Goal: Task Accomplishment & Management: Complete application form

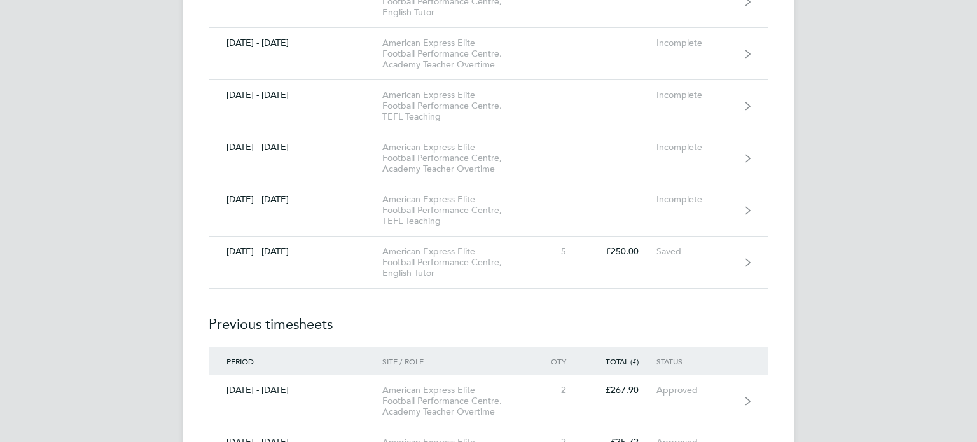
scroll to position [4783, 0]
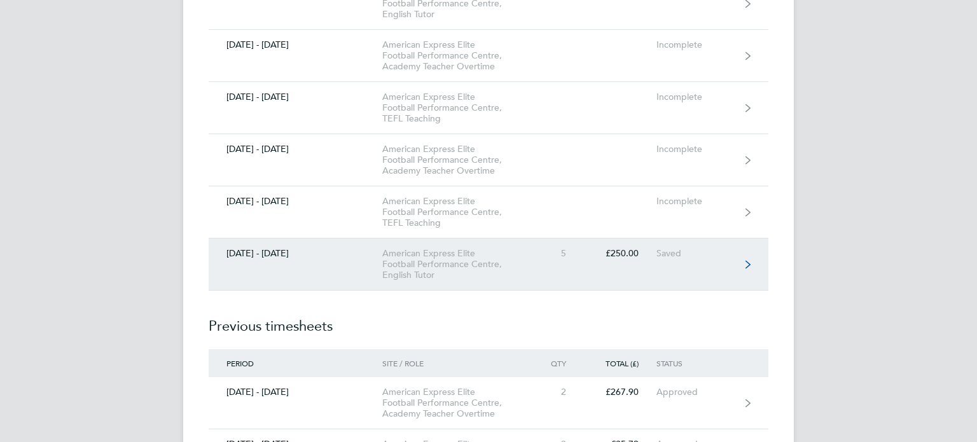
click at [435, 257] on div "American Express Elite Football Performance Centre, English Tutor" at bounding box center [455, 264] width 146 height 32
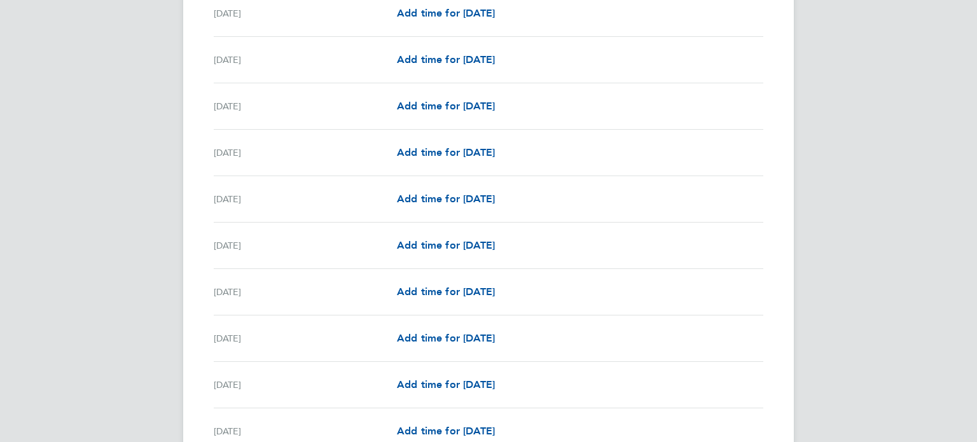
scroll to position [1211, 0]
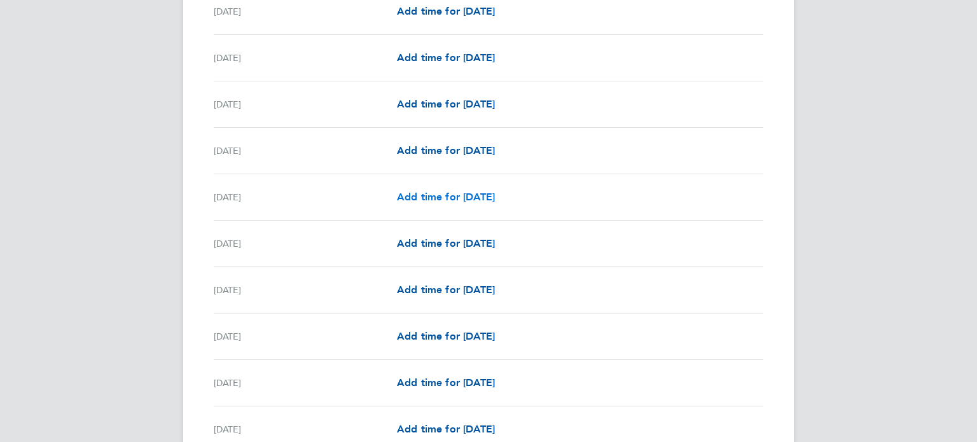
click at [428, 193] on span "Add time for [DATE]" at bounding box center [446, 197] width 98 height 12
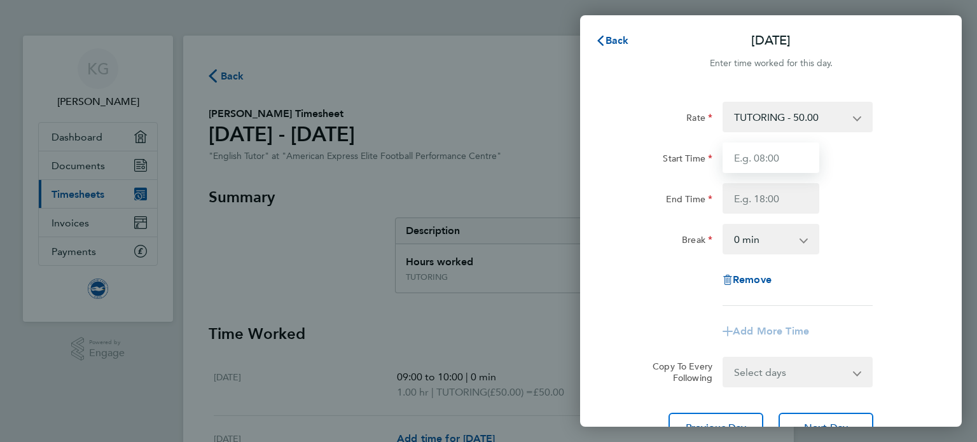
click at [764, 162] on input "Start Time" at bounding box center [771, 158] width 97 height 31
type input "15:30"
click at [756, 210] on input "End Time" at bounding box center [771, 198] width 97 height 31
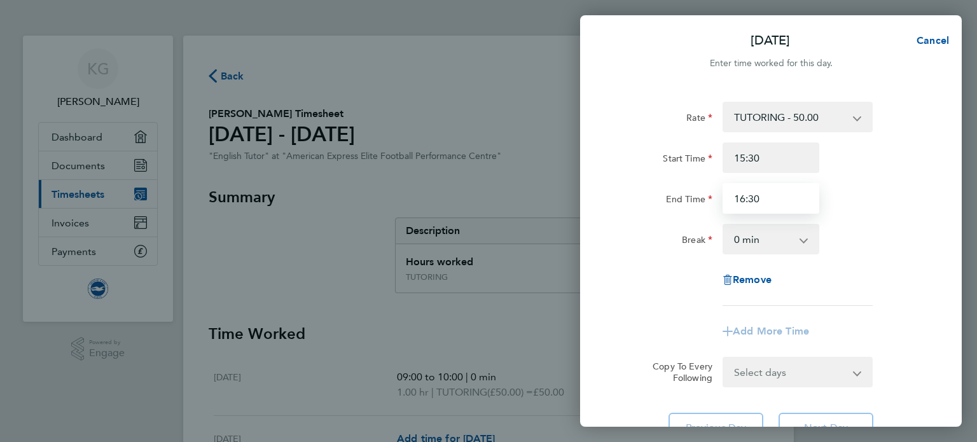
type input "16:30"
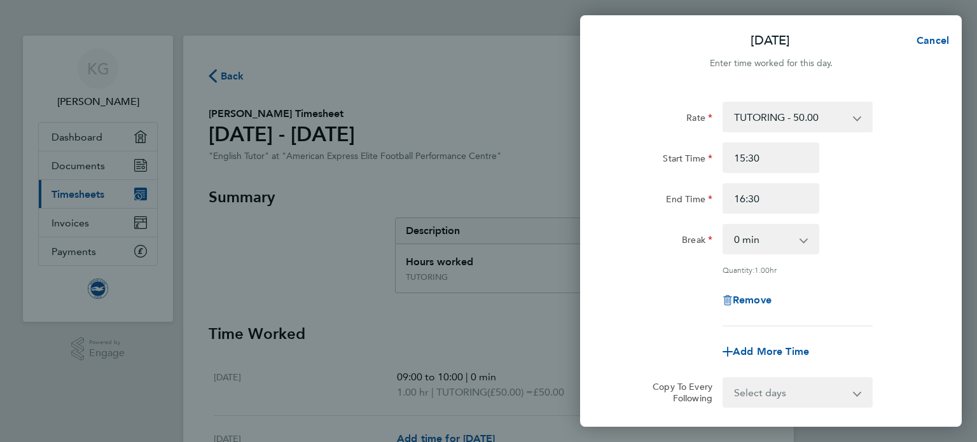
click at [753, 337] on div "Add More Time" at bounding box center [771, 352] width 107 height 31
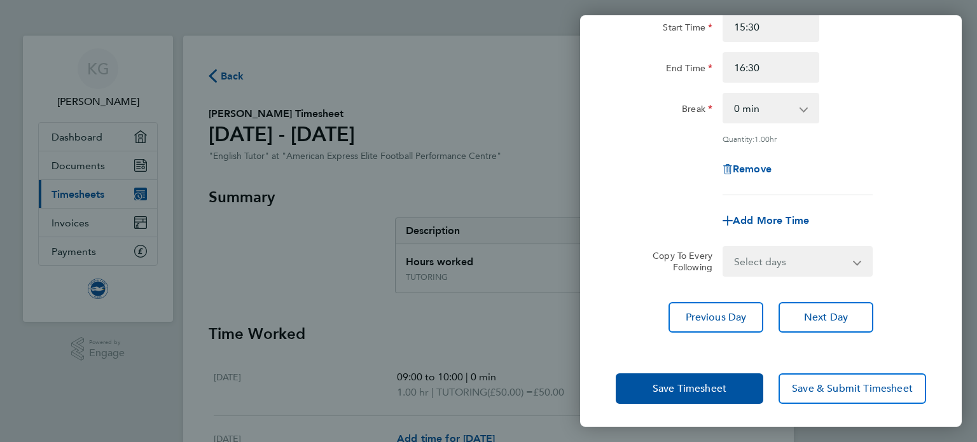
scroll to position [132, 0]
click at [856, 260] on select "Select days Day Weekday (Mon-Fri) Weekend (Sat-Sun) [DATE] [DATE] [DATE] [DATE]…" at bounding box center [791, 261] width 134 height 28
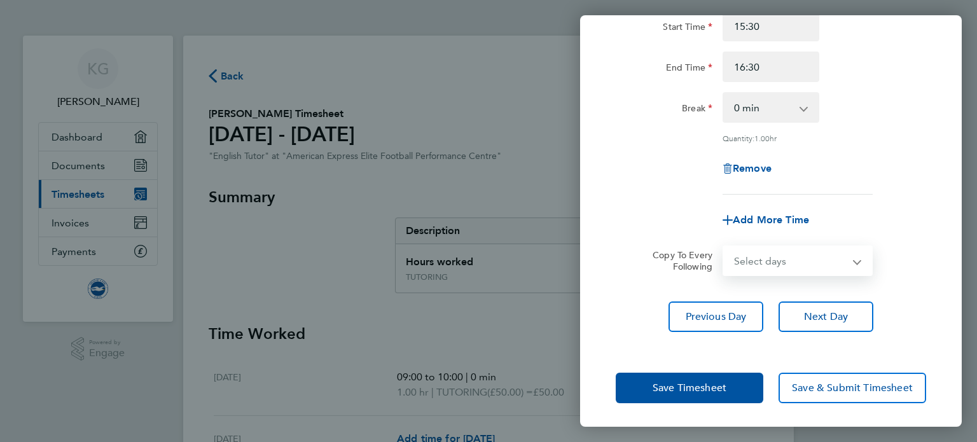
click at [951, 251] on div "Rate TUTORING - 50.00 Start Time 15:30 End Time 16:30 Break 0 min 15 min 30 min…" at bounding box center [771, 151] width 382 height 393
click at [788, 221] on span "Add More Time" at bounding box center [771, 220] width 76 height 12
select select "null"
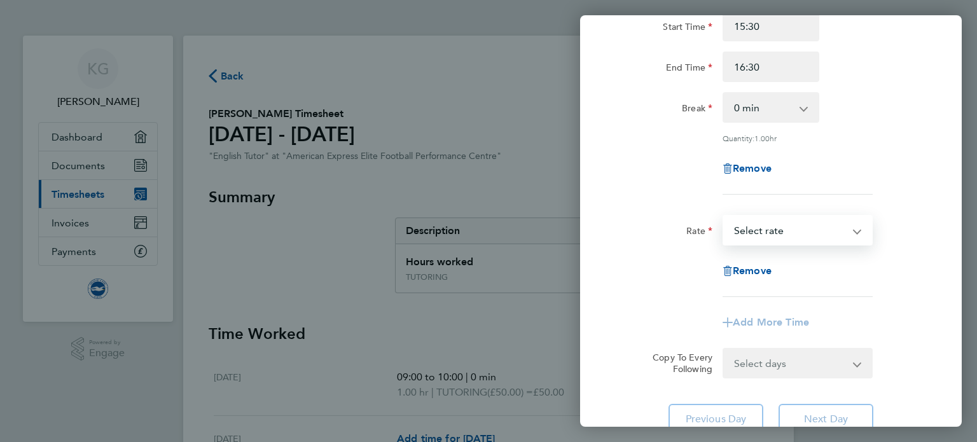
click at [854, 232] on select "TUTORING - 50.00 Select rate" at bounding box center [790, 230] width 132 height 28
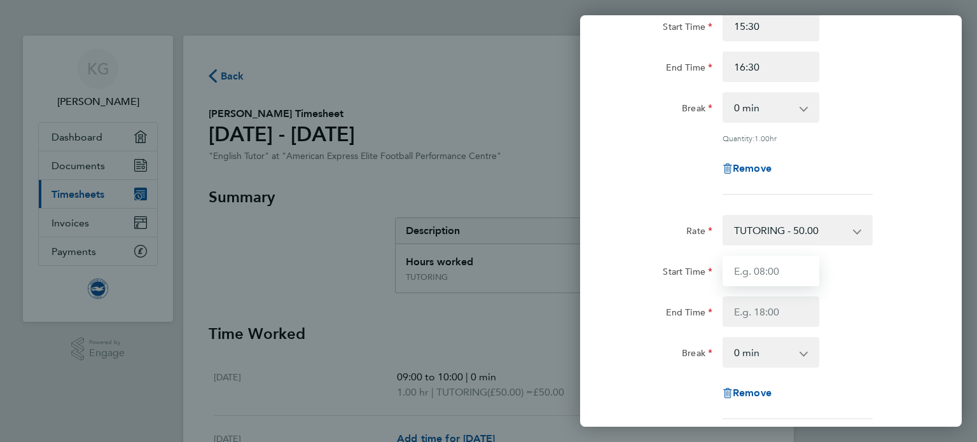
click at [744, 274] on input "Start Time" at bounding box center [771, 271] width 97 height 31
type input "16:30"
click at [744, 318] on input "End Time" at bounding box center [771, 311] width 97 height 31
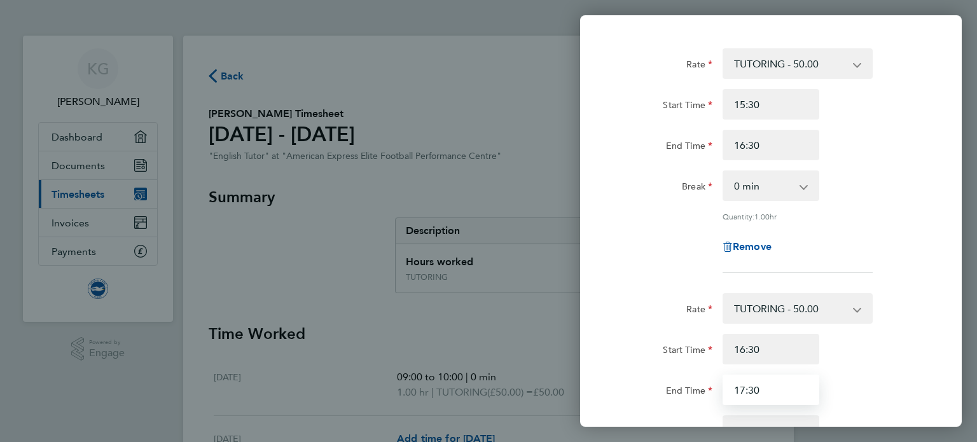
scroll to position [50, 0]
type input "17:30"
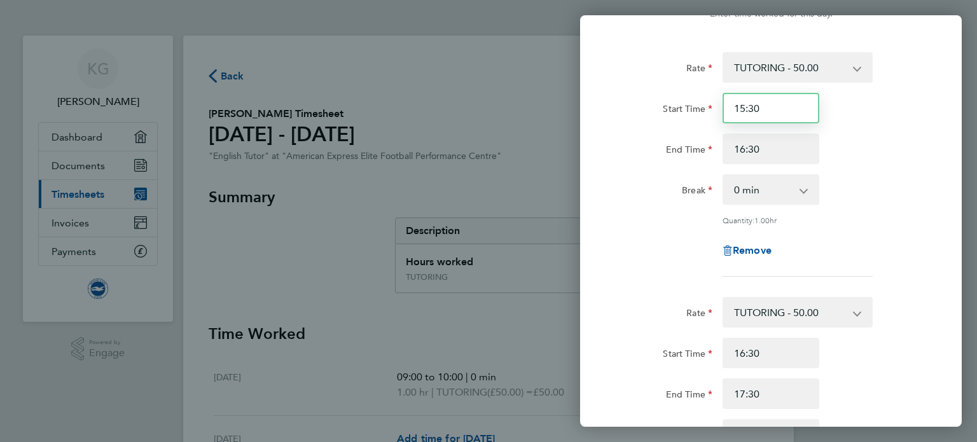
click at [765, 109] on input "15:30" at bounding box center [771, 108] width 97 height 31
type input "1"
type input "13:30"
click at [763, 154] on input "16:30" at bounding box center [771, 149] width 97 height 31
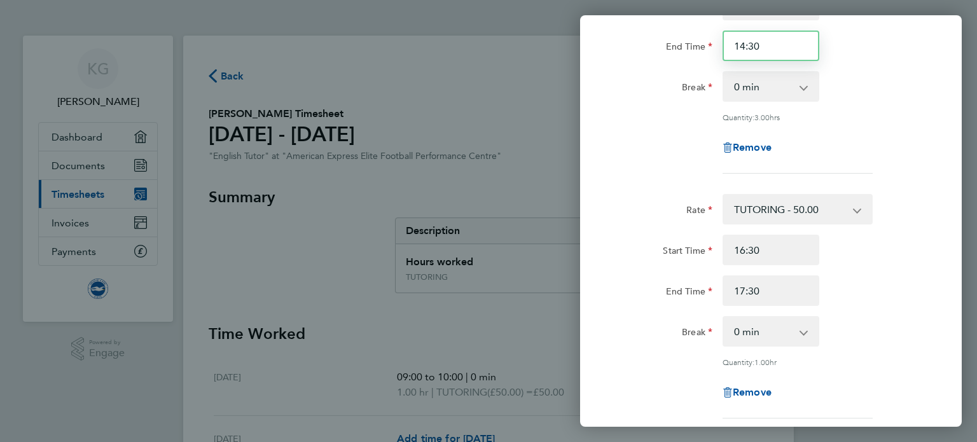
scroll to position [158, 0]
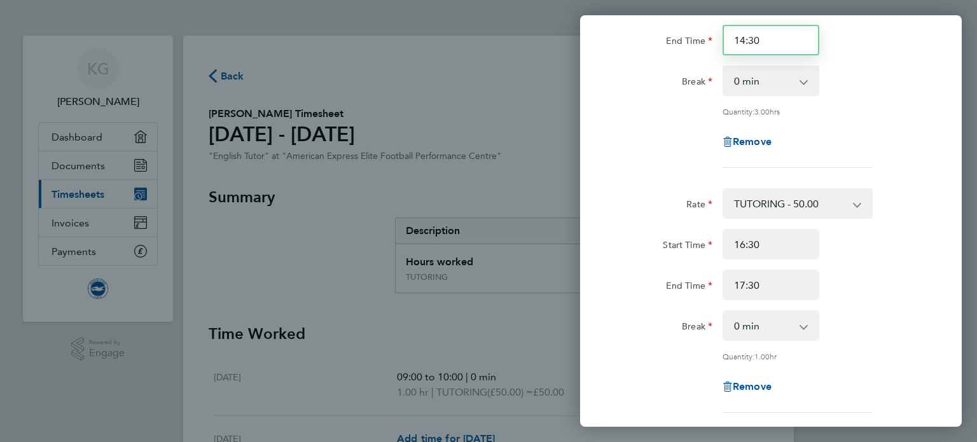
type input "14:30"
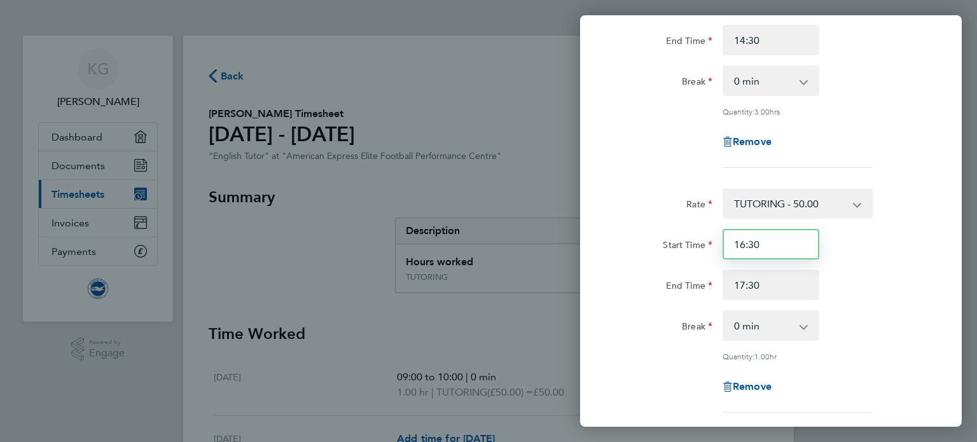
click at [759, 246] on input "16:30" at bounding box center [771, 244] width 97 height 31
type input "14:30"
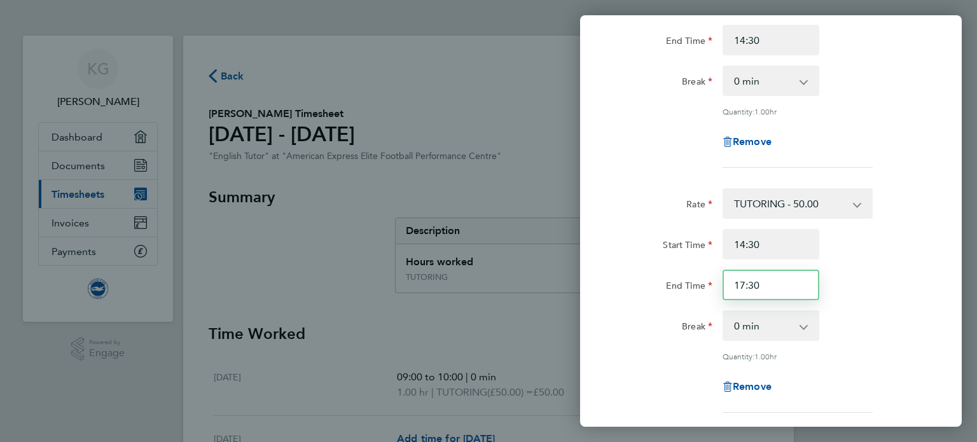
click at [768, 278] on input "17:30" at bounding box center [771, 285] width 97 height 31
type input "15:30"
click at [851, 298] on div "End Time 15:30" at bounding box center [771, 285] width 321 height 31
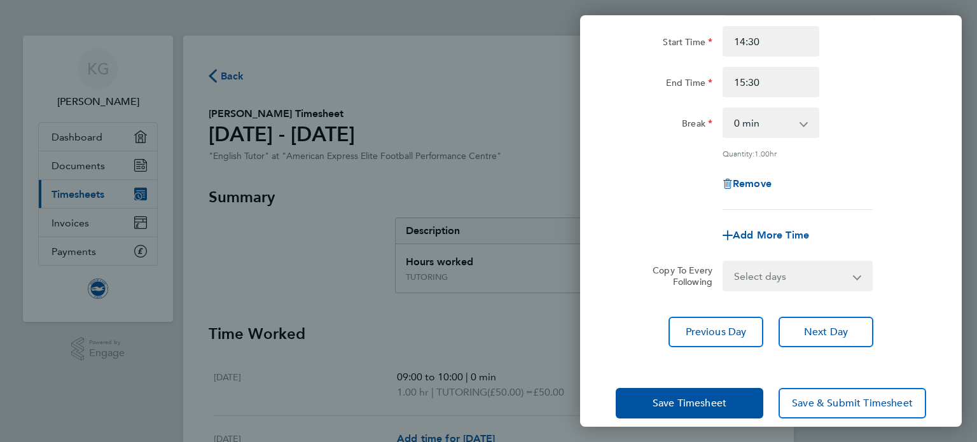
scroll to position [369, 0]
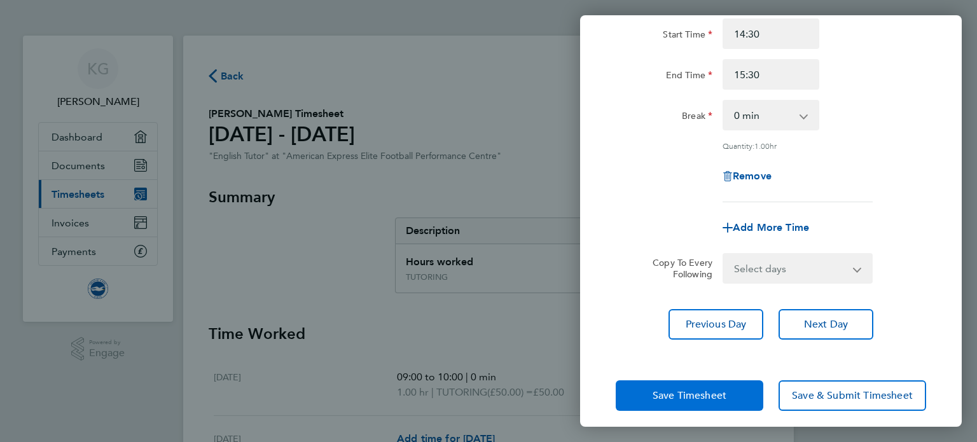
click at [686, 389] on span "Save Timesheet" at bounding box center [690, 395] width 74 height 13
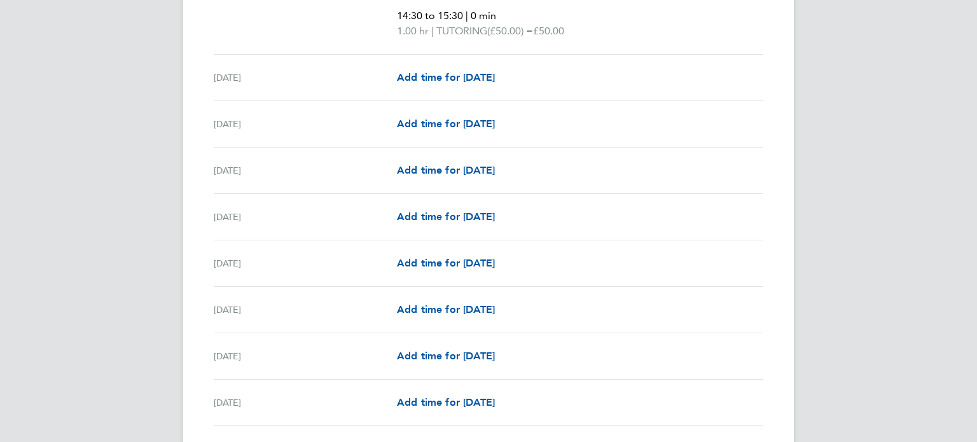
scroll to position [1617, 0]
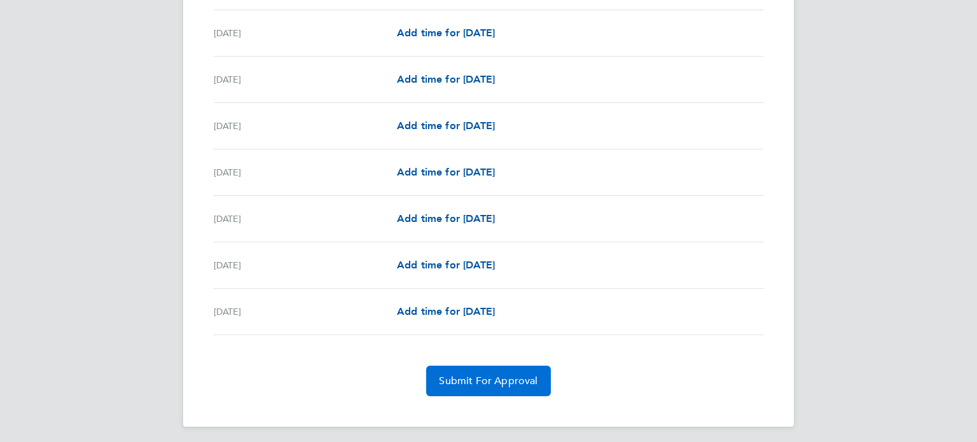
click at [492, 375] on span "Submit For Approval" at bounding box center [488, 381] width 99 height 13
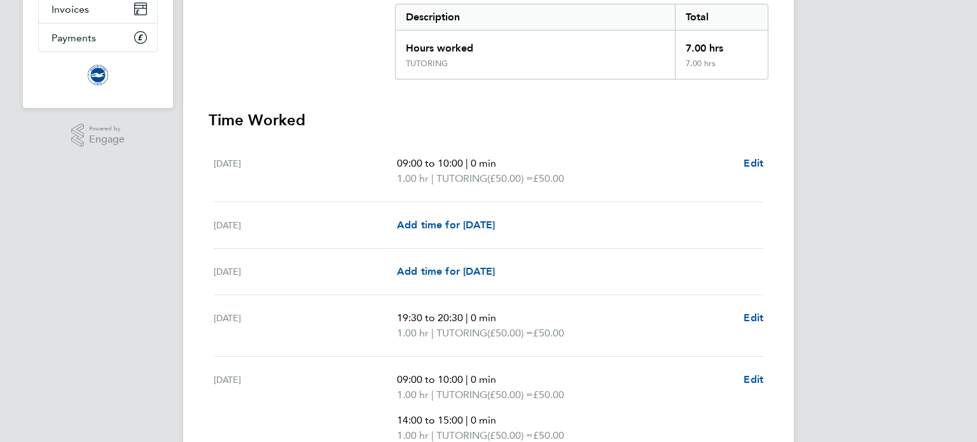
scroll to position [0, 0]
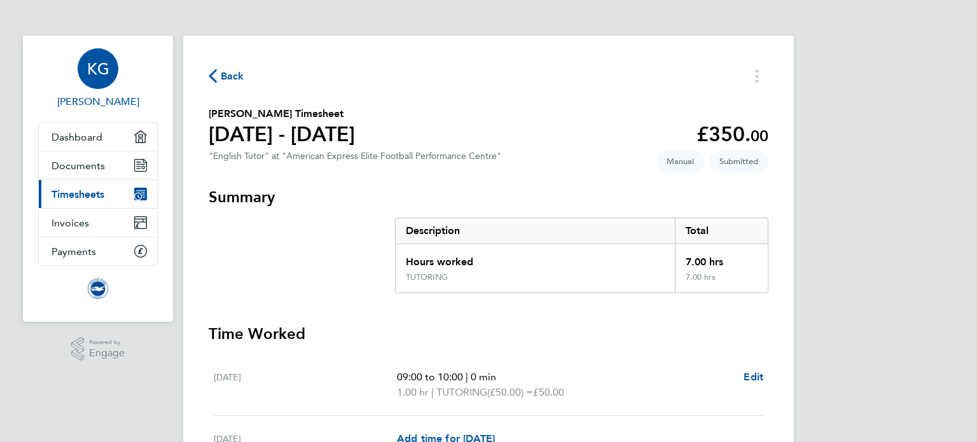
click at [104, 94] on span "[PERSON_NAME]" at bounding box center [98, 101] width 120 height 15
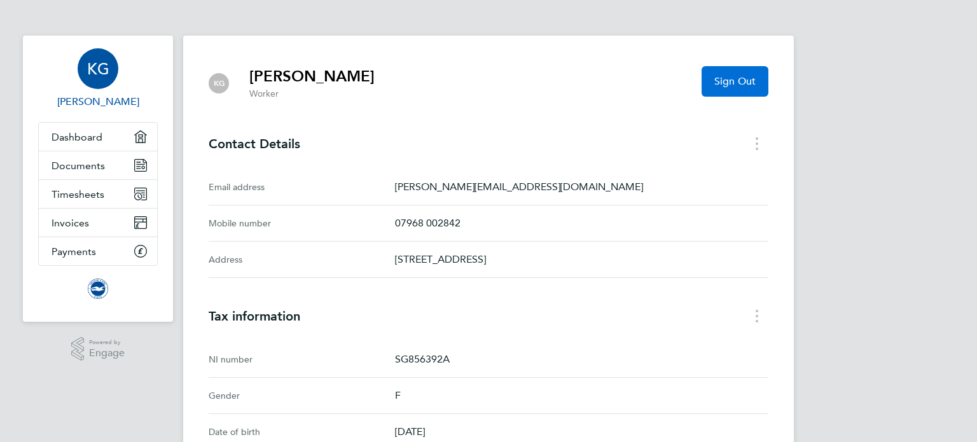
click at [739, 87] on span "Sign Out" at bounding box center [734, 81] width 41 height 13
